Goal: Task Accomplishment & Management: Use online tool/utility

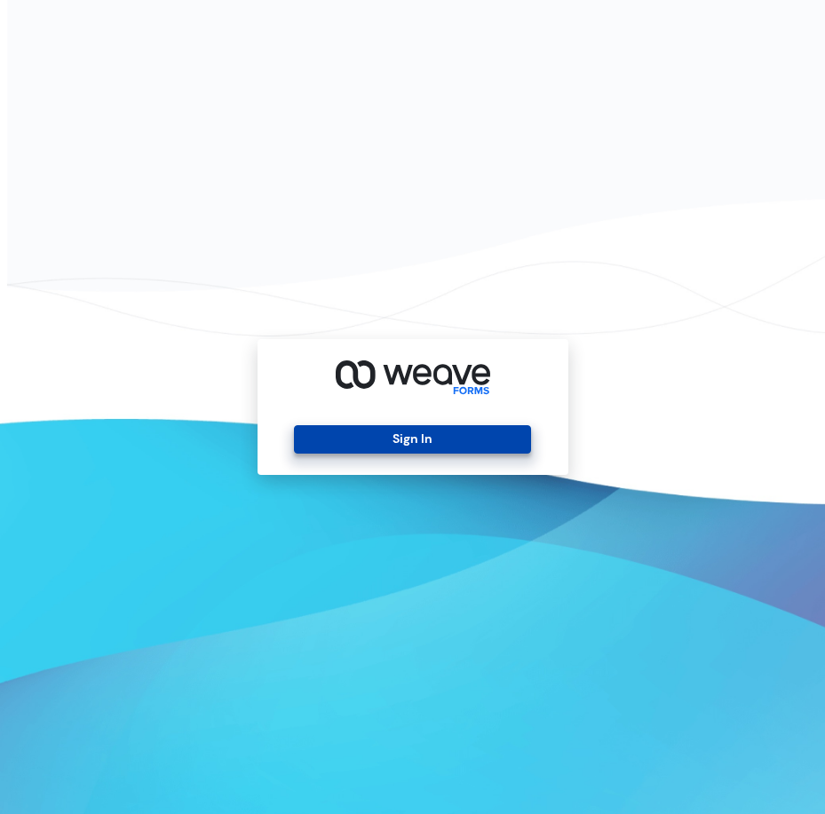
click at [384, 436] on button "Sign In" at bounding box center [412, 439] width 237 height 28
